Goal: Navigation & Orientation: Find specific page/section

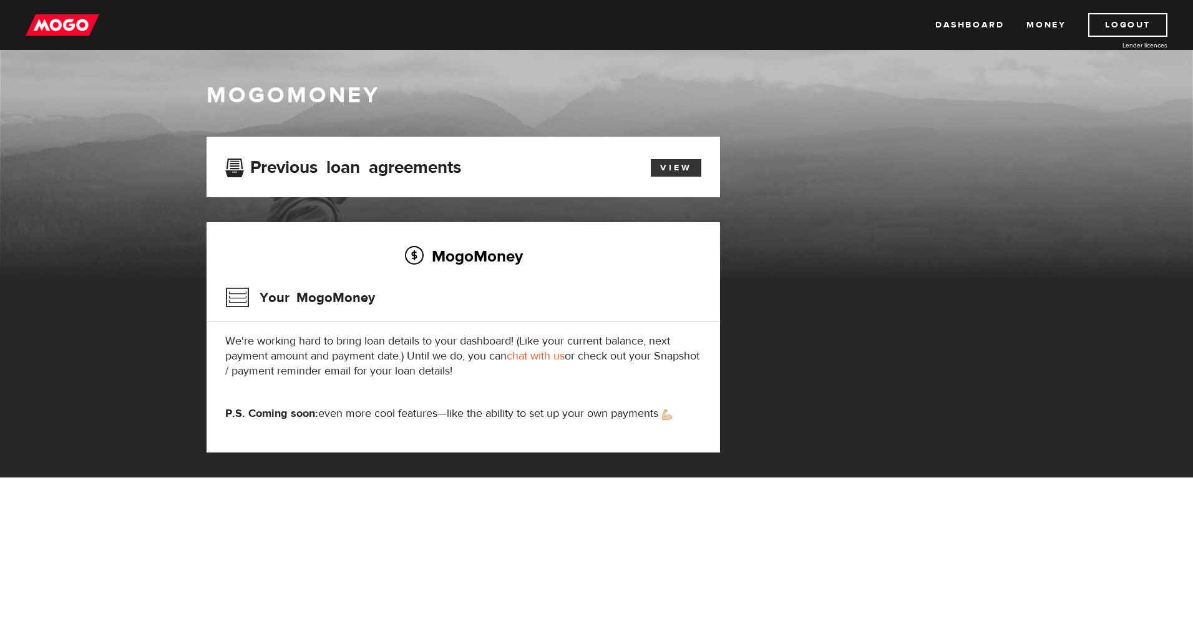
click at [670, 169] on link "View" at bounding box center [676, 167] width 51 height 17
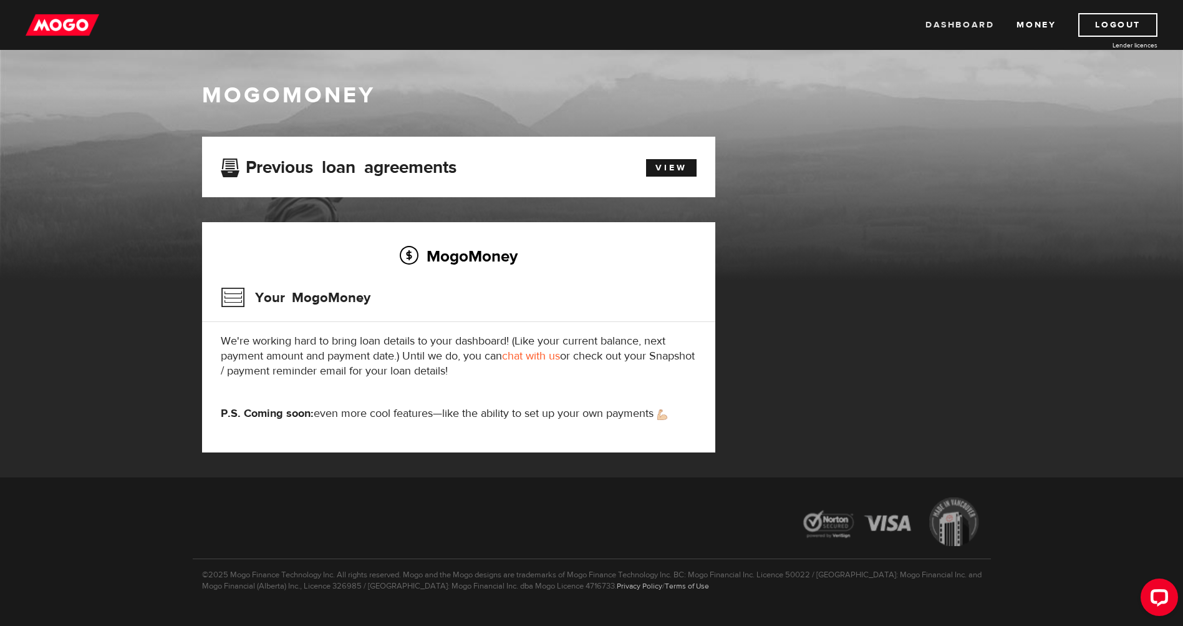
click at [959, 26] on link "Dashboard" at bounding box center [960, 25] width 69 height 24
